Goal: Information Seeking & Learning: Stay updated

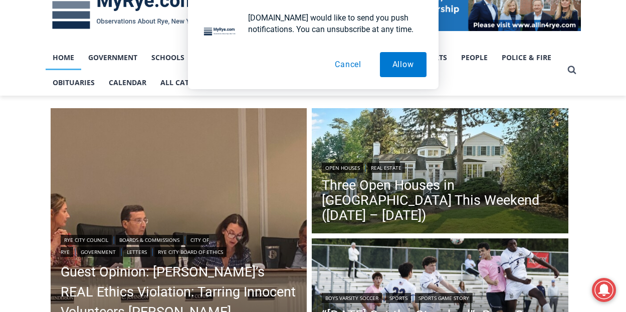
scroll to position [201, 0]
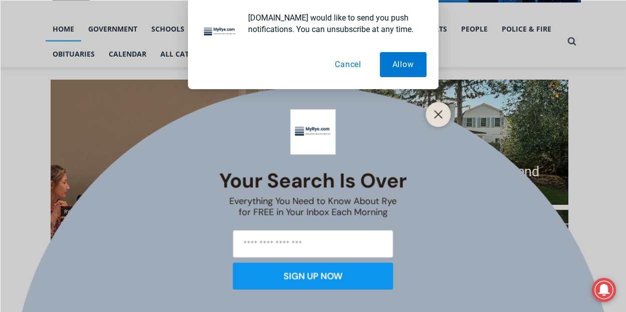
click at [344, 65] on button "Cancel" at bounding box center [348, 64] width 52 height 25
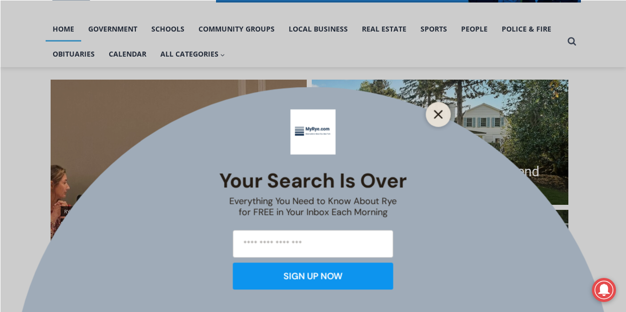
click at [440, 113] on line "Close" at bounding box center [438, 114] width 7 height 7
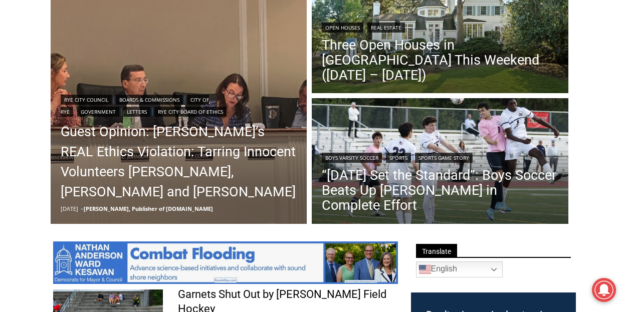
scroll to position [301, 0]
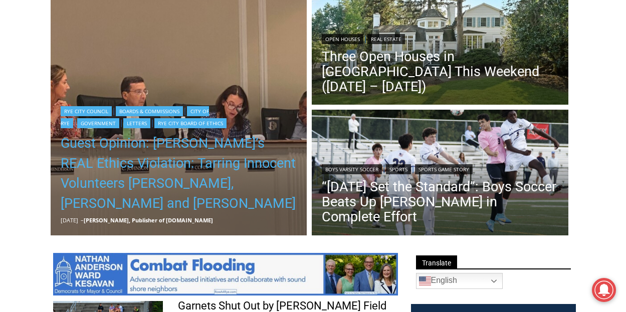
click at [170, 153] on link "Guest Opinion: [PERSON_NAME]’s REAL Ethics Violation: Tarring Innocent Voluntee…" at bounding box center [179, 173] width 237 height 80
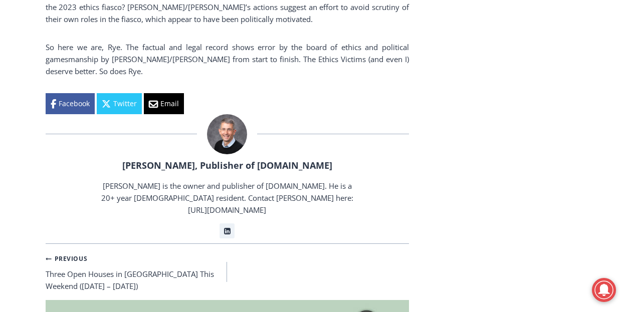
scroll to position [2137, 0]
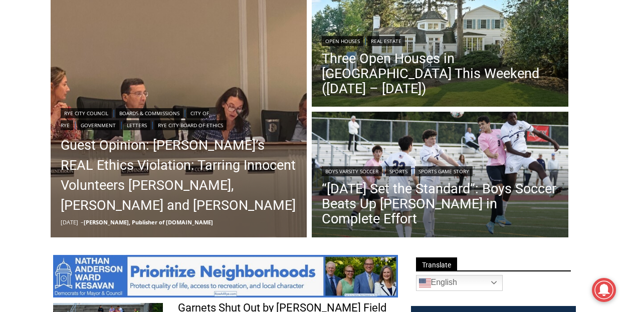
scroll to position [233, 0]
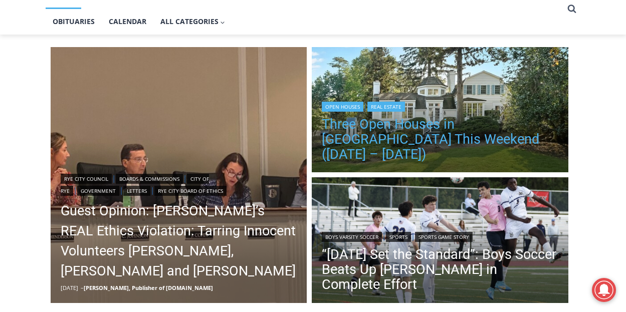
click at [383, 149] on link "Three Open Houses in [GEOGRAPHIC_DATA] This Weekend ([DATE] – [DATE])" at bounding box center [440, 139] width 237 height 45
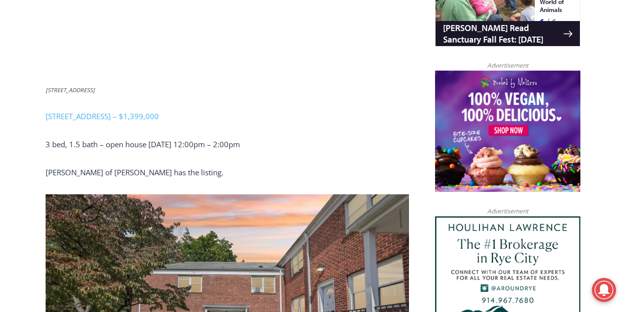
scroll to position [752, 0]
